Goal: Communication & Community: Answer question/provide support

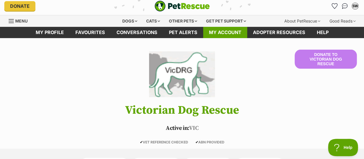
click at [220, 31] on link "My account" at bounding box center [225, 32] width 44 height 11
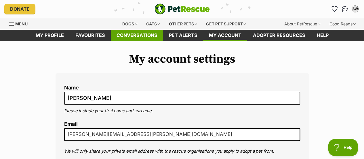
click at [141, 34] on link "Conversations" at bounding box center [137, 35] width 52 height 11
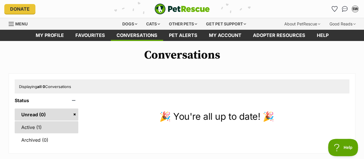
click at [34, 126] on link "Active (1)" at bounding box center [47, 127] width 64 height 12
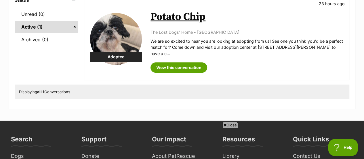
scroll to position [101, 0]
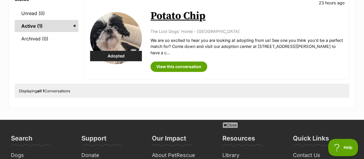
click at [127, 28] on img at bounding box center [116, 38] width 52 height 52
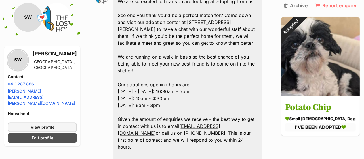
scroll to position [361, 0]
